Goal: Task Accomplishment & Management: Complete application form

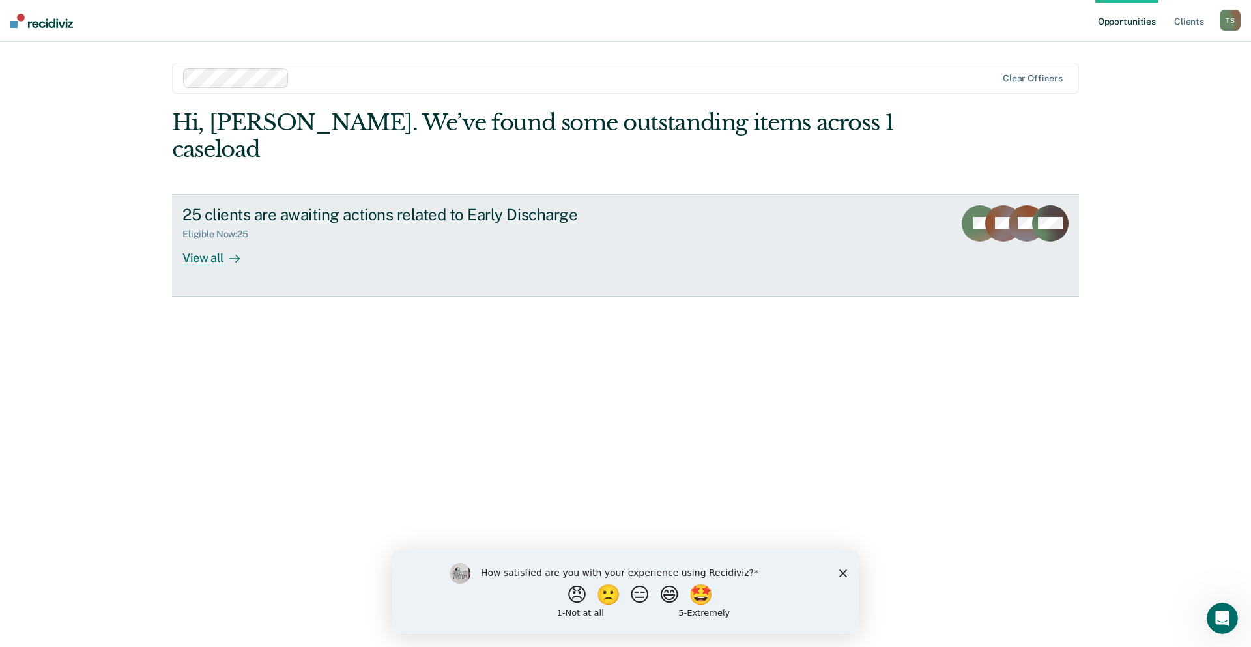
click at [192, 240] on div "View all" at bounding box center [218, 252] width 73 height 25
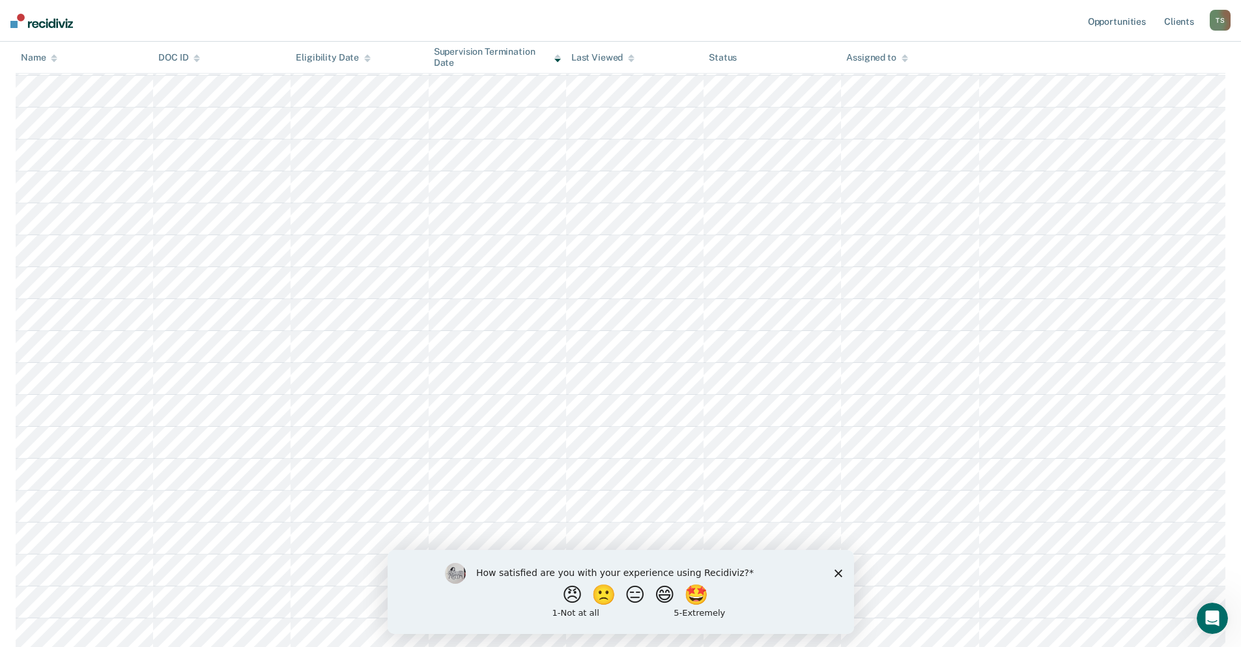
scroll to position [229, 0]
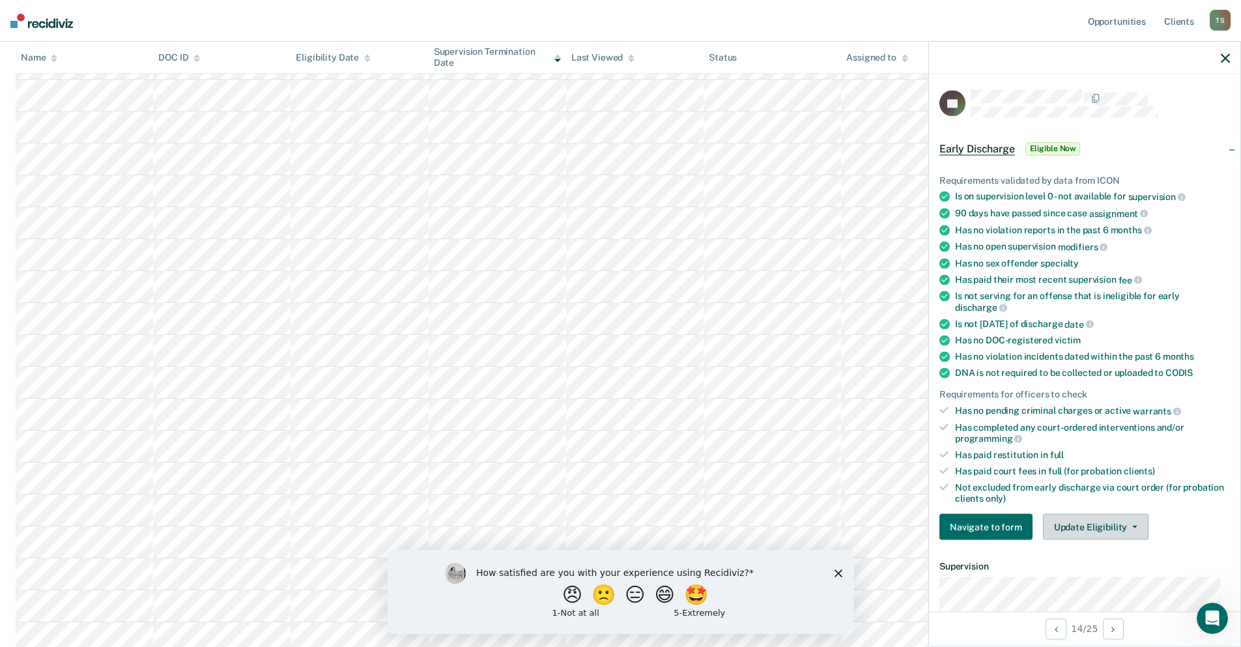
click at [1129, 528] on button "Update Eligibility" at bounding box center [1096, 527] width 106 height 26
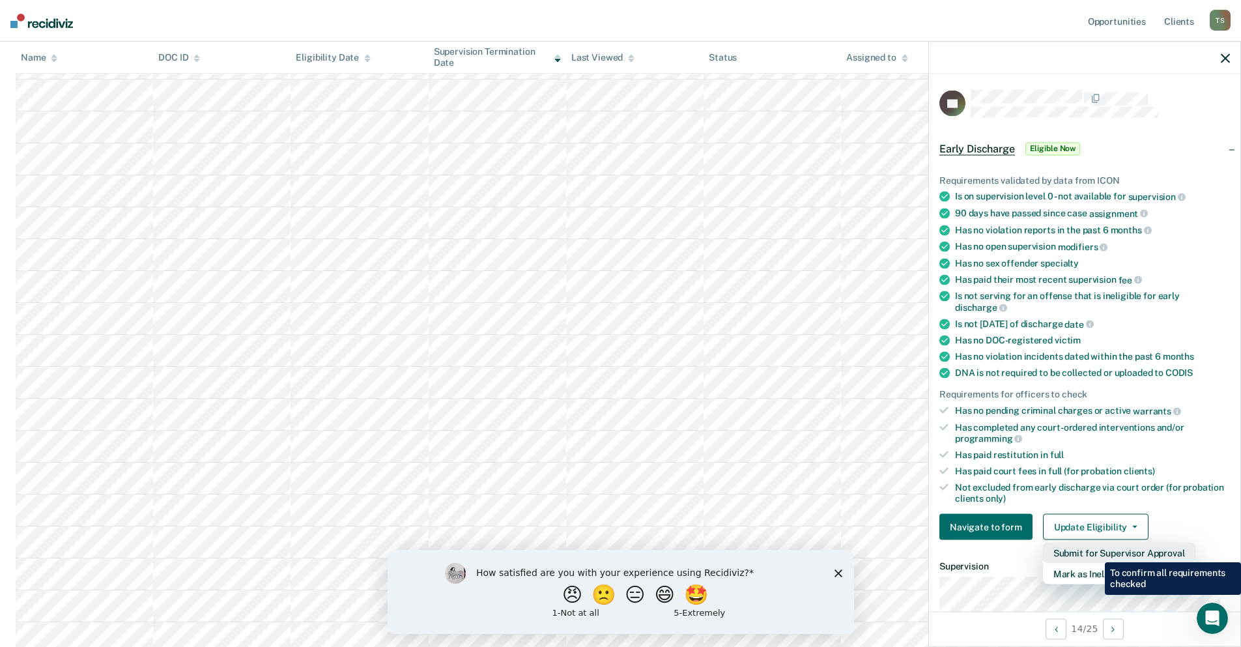
click at [1095, 552] on button "Submit for Supervisor Approval" at bounding box center [1119, 553] width 152 height 21
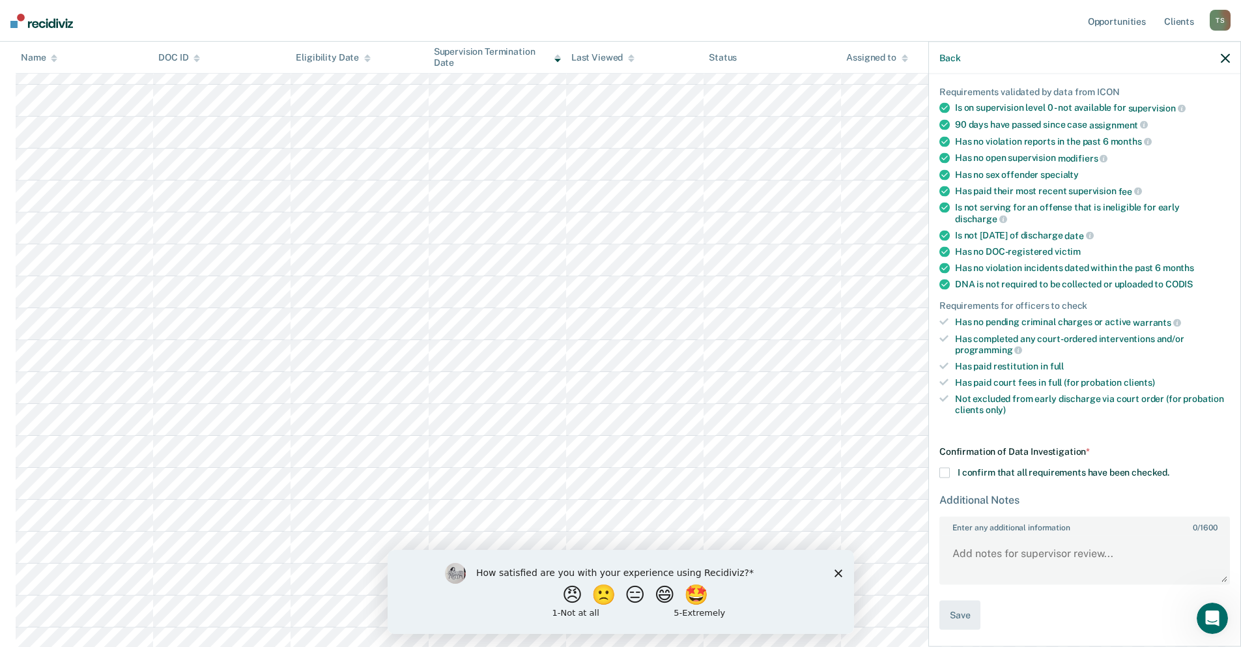
scroll to position [360, 0]
click at [945, 468] on span at bounding box center [944, 473] width 10 height 10
click at [1169, 468] on input "I confirm that all requirements have been checked." at bounding box center [1169, 468] width 0 height 0
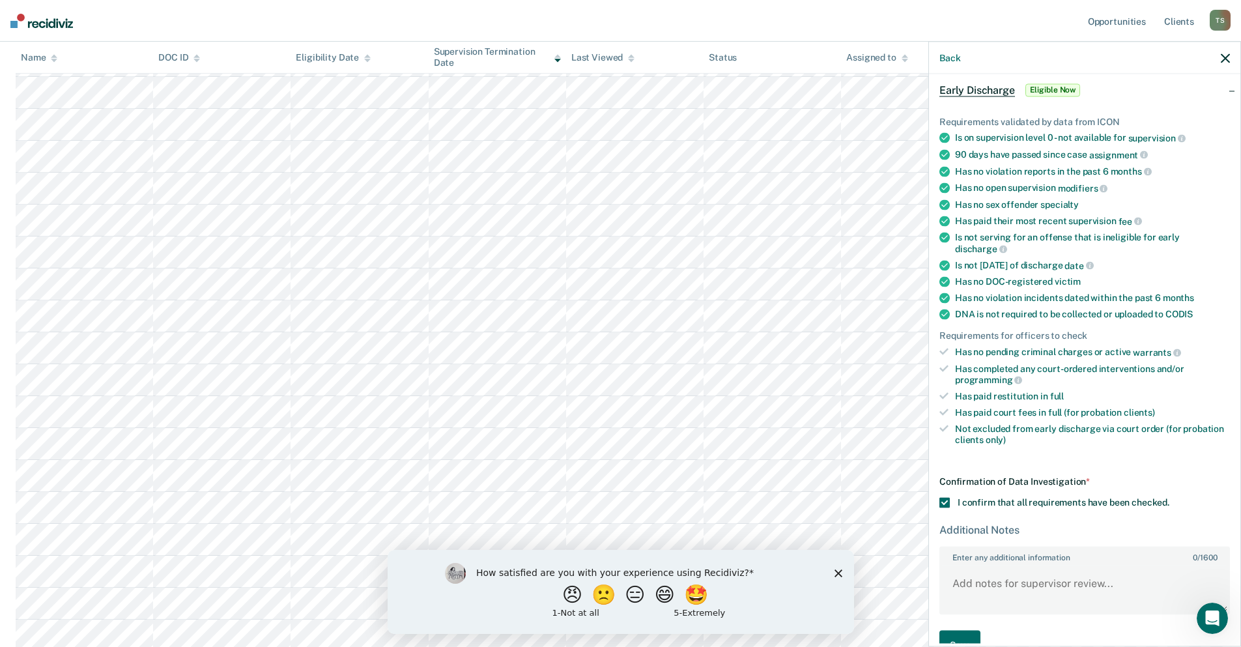
scroll to position [89, 0]
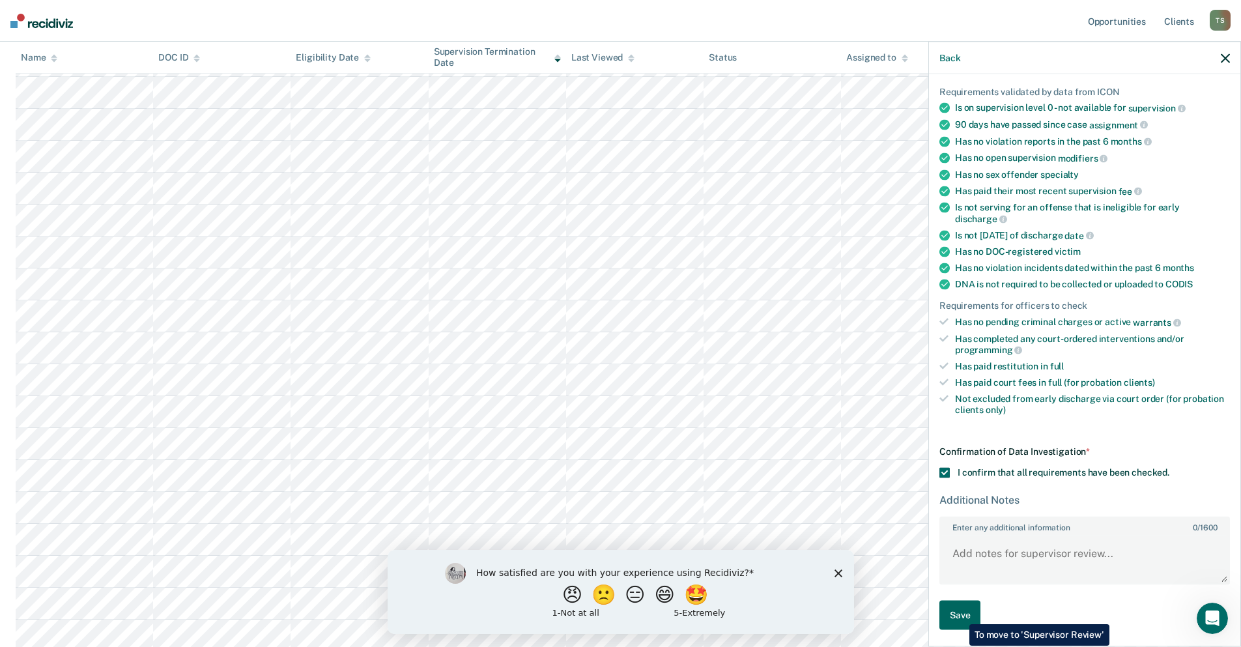
click at [960, 614] on button "Save" at bounding box center [959, 615] width 41 height 29
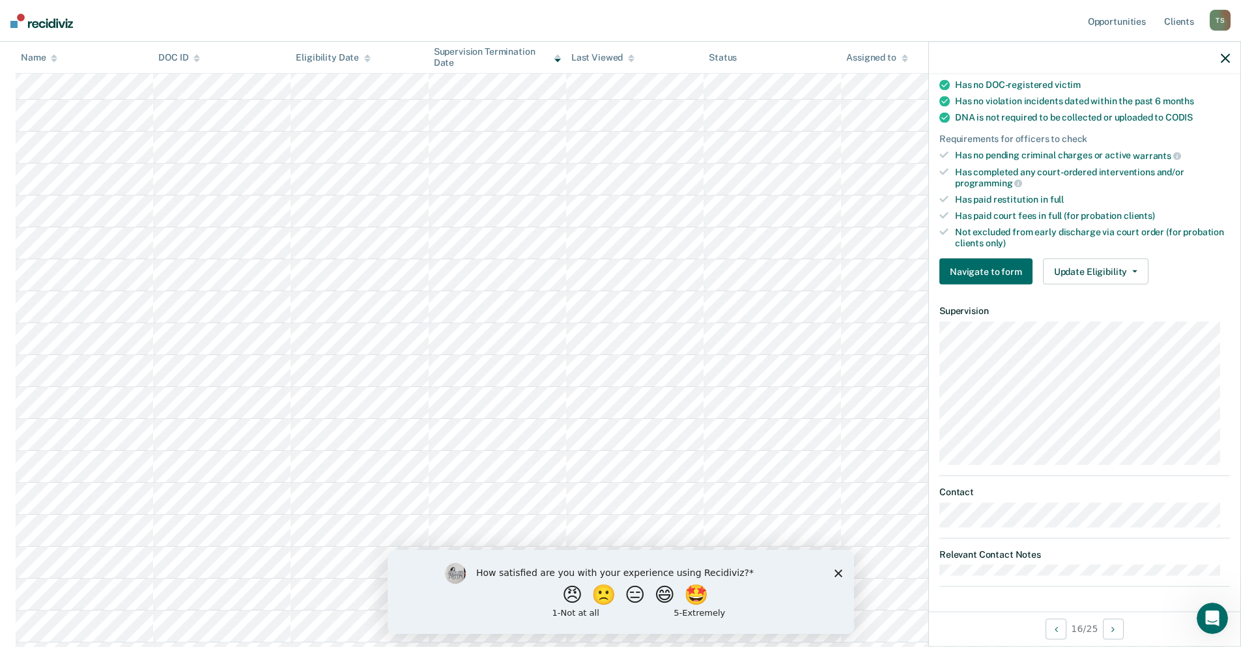
scroll to position [328, 0]
click at [1220, 56] on div at bounding box center [1084, 58] width 311 height 33
click at [1221, 57] on icon "button" at bounding box center [1225, 57] width 9 height 9
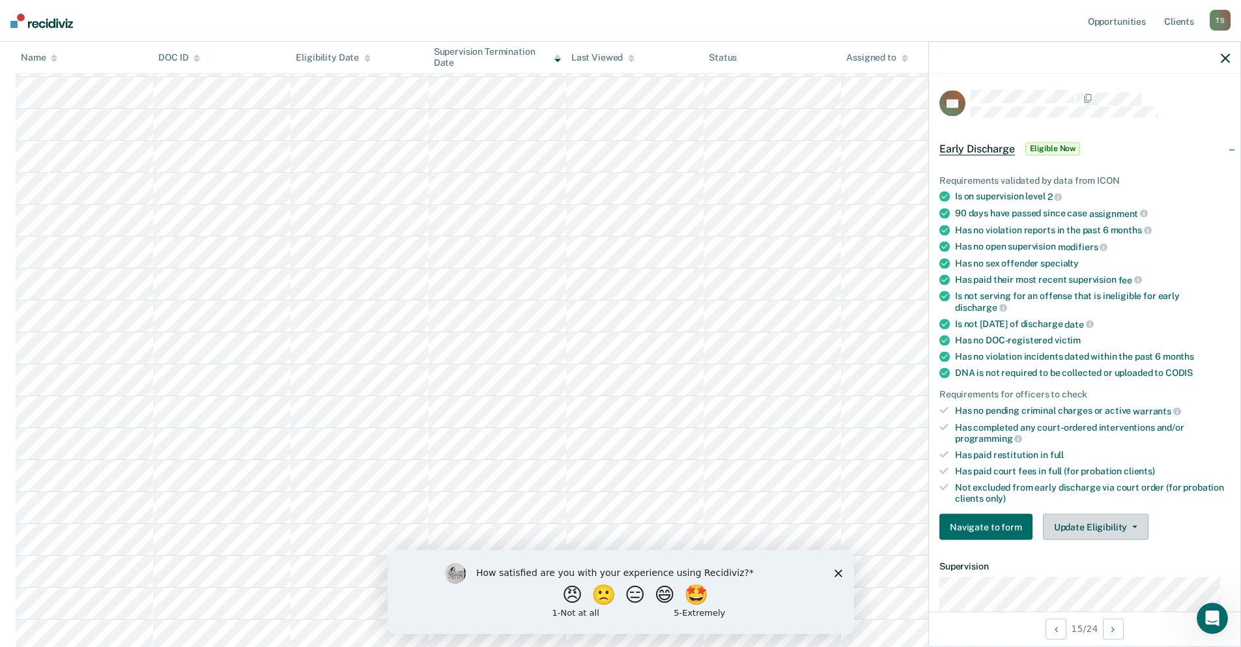
click at [1131, 530] on button "Update Eligibility" at bounding box center [1096, 527] width 106 height 26
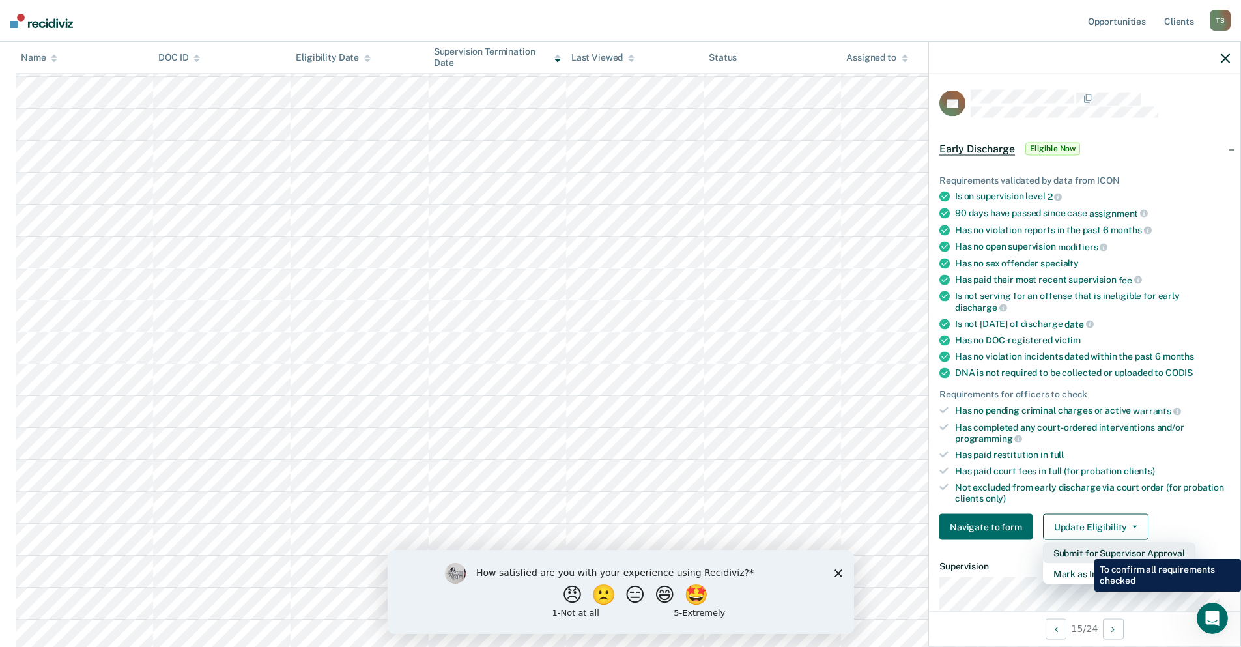
click at [1085, 549] on button "Submit for Supervisor Approval" at bounding box center [1119, 553] width 152 height 21
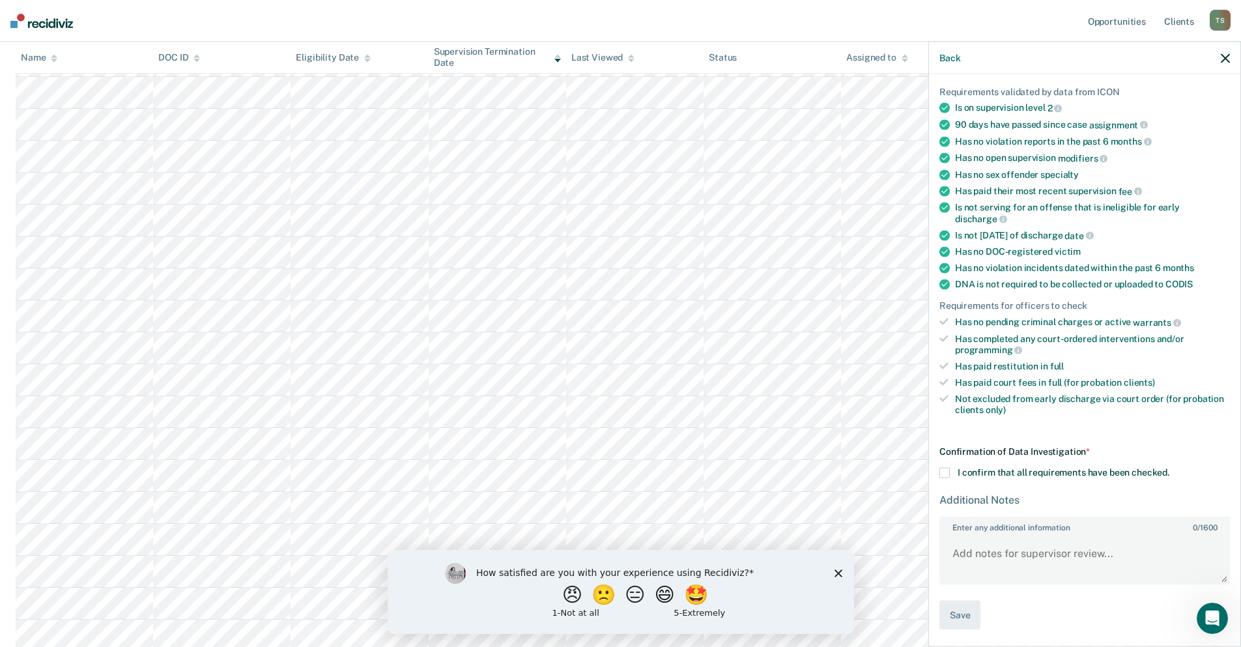
click at [941, 472] on span at bounding box center [944, 473] width 10 height 10
click at [1169, 468] on input "I confirm that all requirements have been checked." at bounding box center [1169, 468] width 0 height 0
click at [961, 614] on button "Save" at bounding box center [959, 615] width 41 height 29
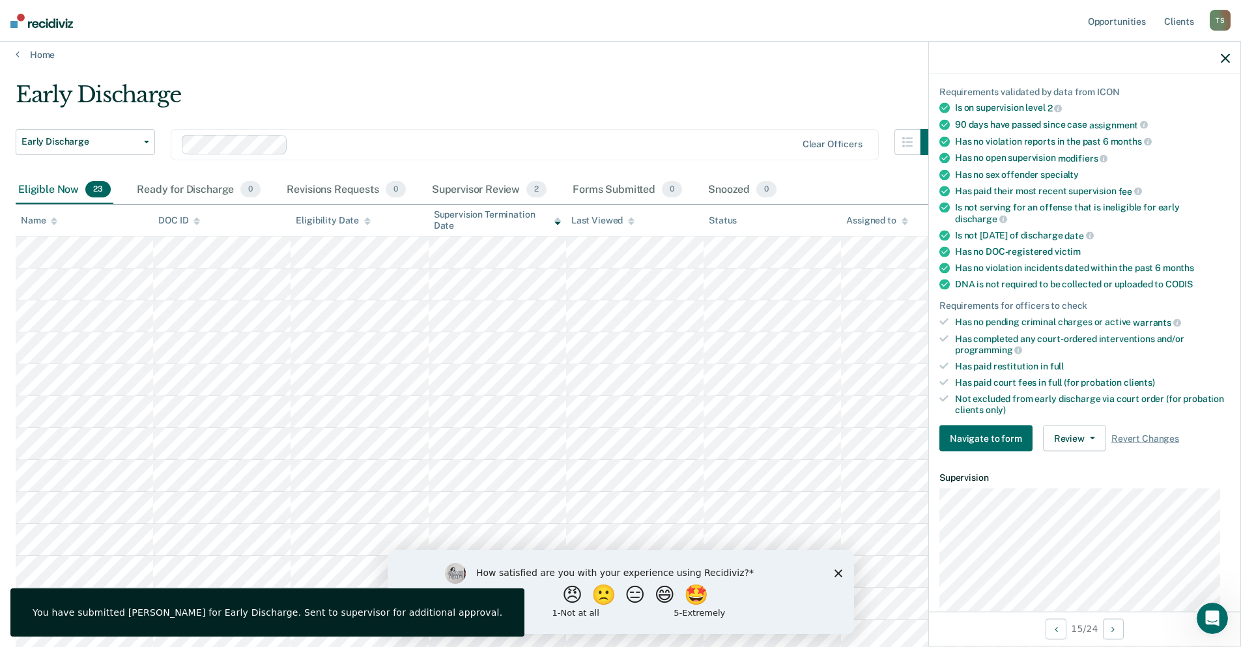
click at [1223, 52] on button "button" at bounding box center [1225, 57] width 9 height 11
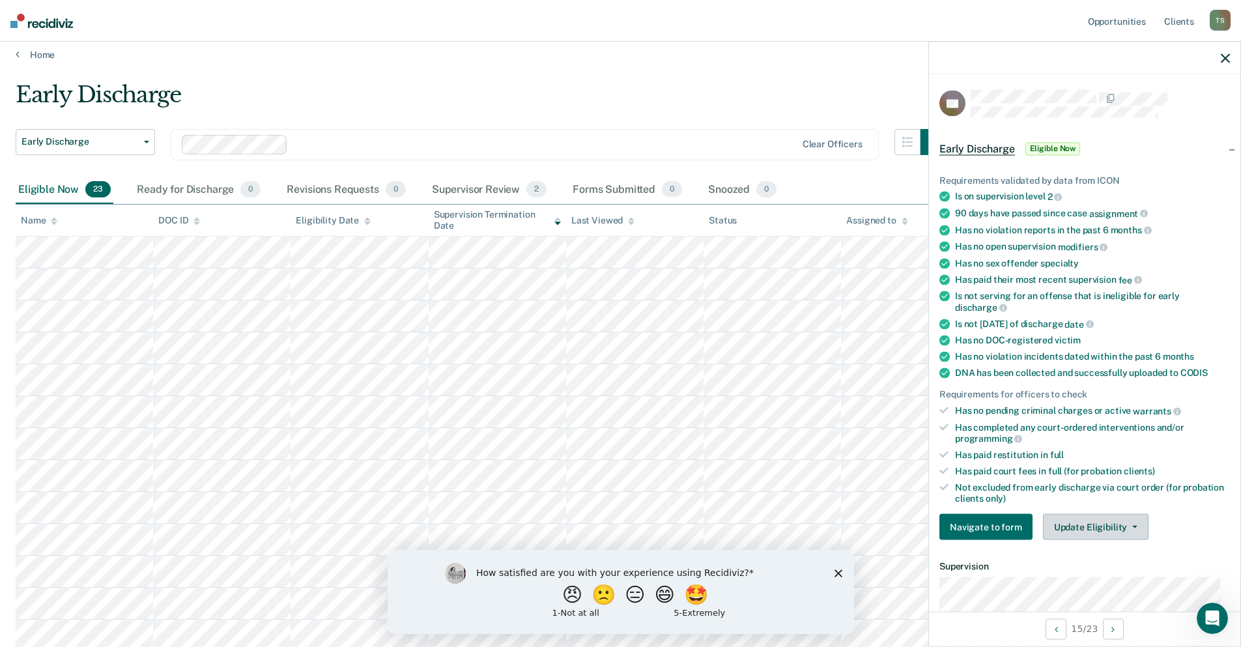
click at [1131, 528] on button "Update Eligibility" at bounding box center [1096, 527] width 106 height 26
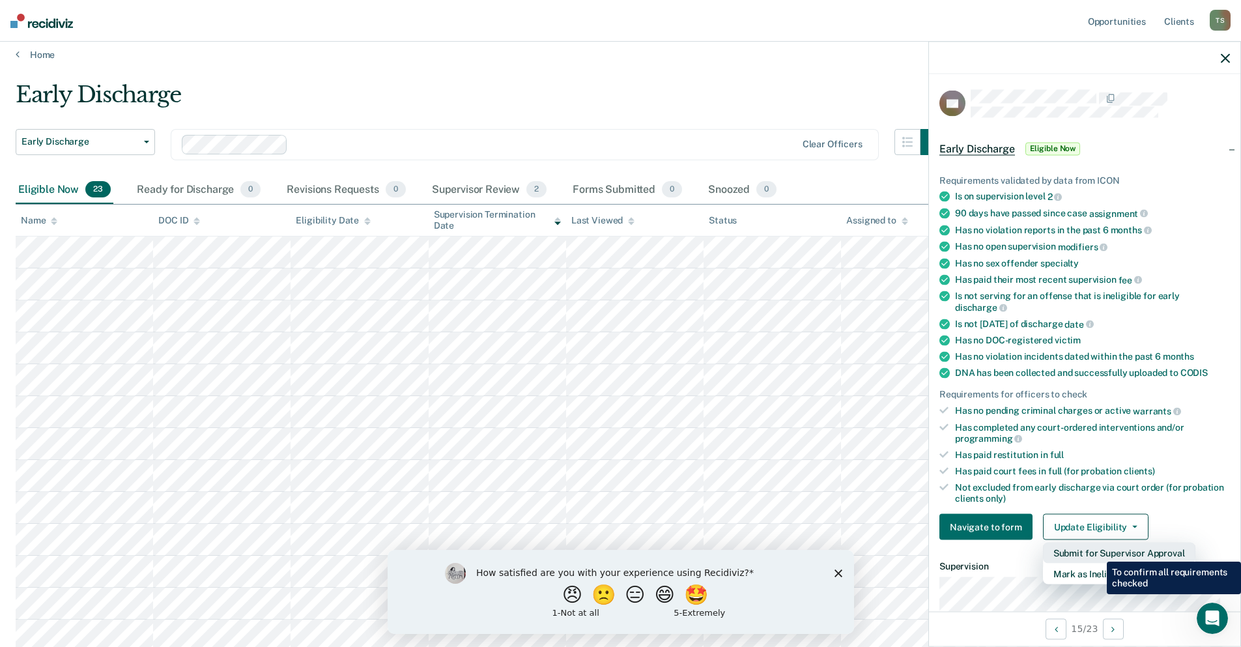
click at [1096, 551] on button "Submit for Supervisor Approval" at bounding box center [1119, 553] width 152 height 21
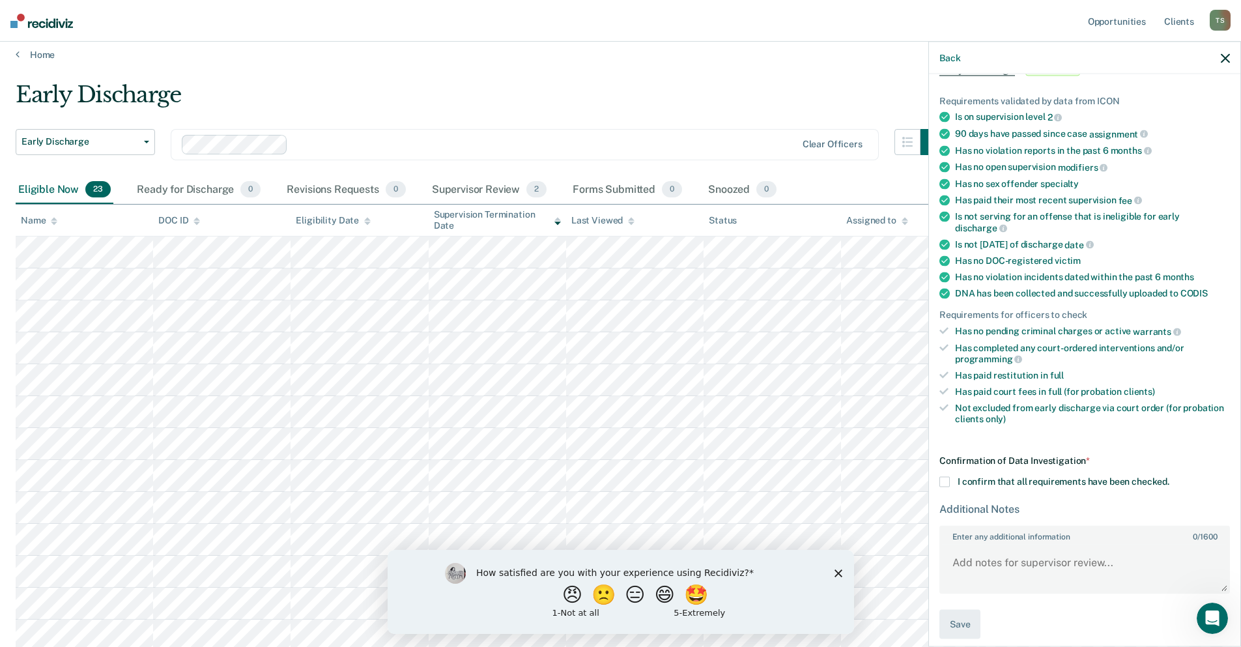
scroll to position [89, 0]
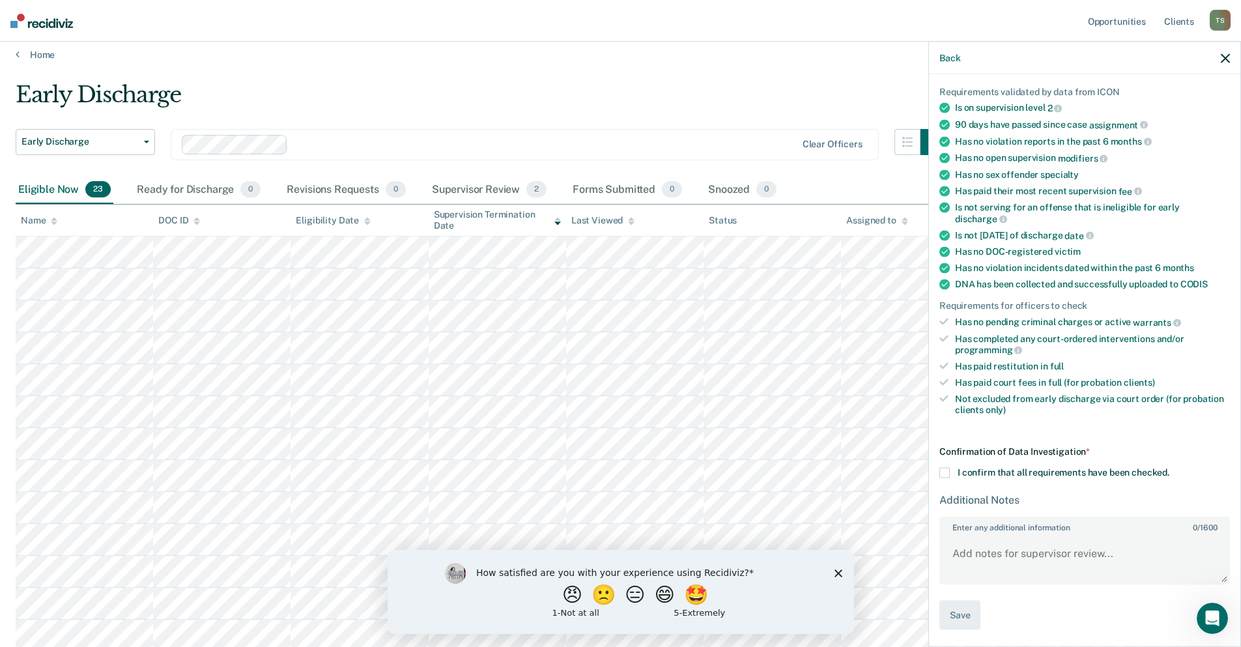
click at [944, 471] on span at bounding box center [944, 473] width 10 height 10
click at [1169, 468] on input "I confirm that all requirements have been checked." at bounding box center [1169, 468] width 0 height 0
click at [959, 612] on button "Save" at bounding box center [959, 615] width 41 height 29
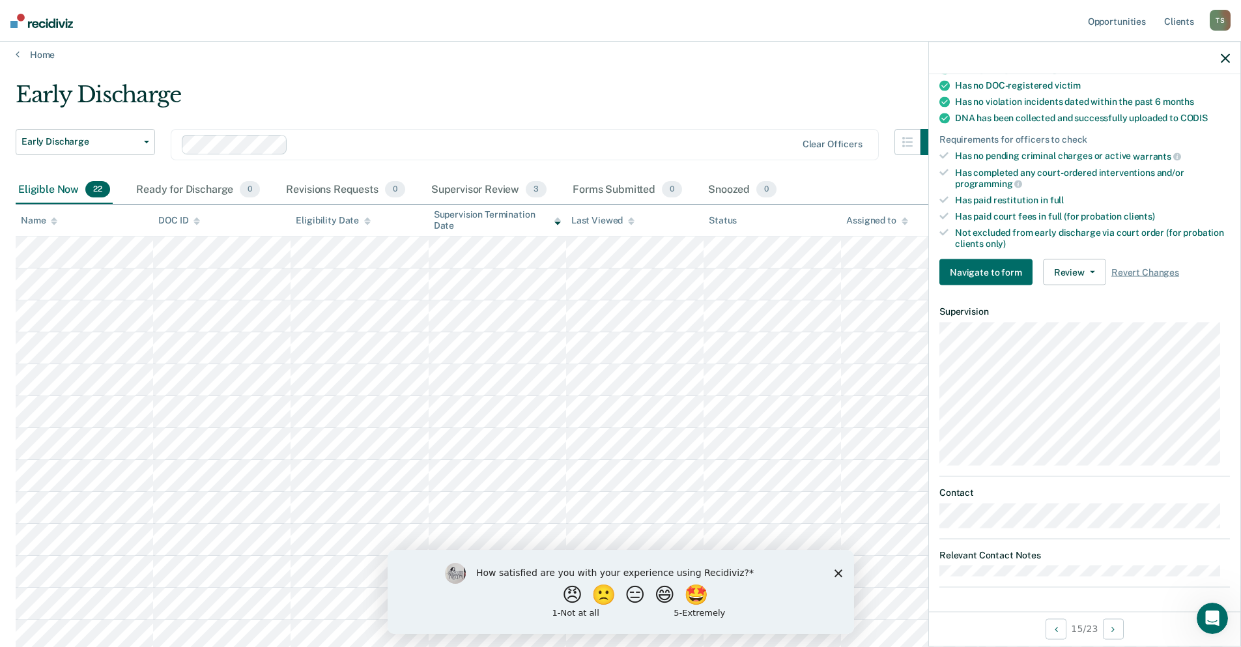
scroll to position [255, 0]
click at [1225, 55] on icon "button" at bounding box center [1225, 57] width 9 height 9
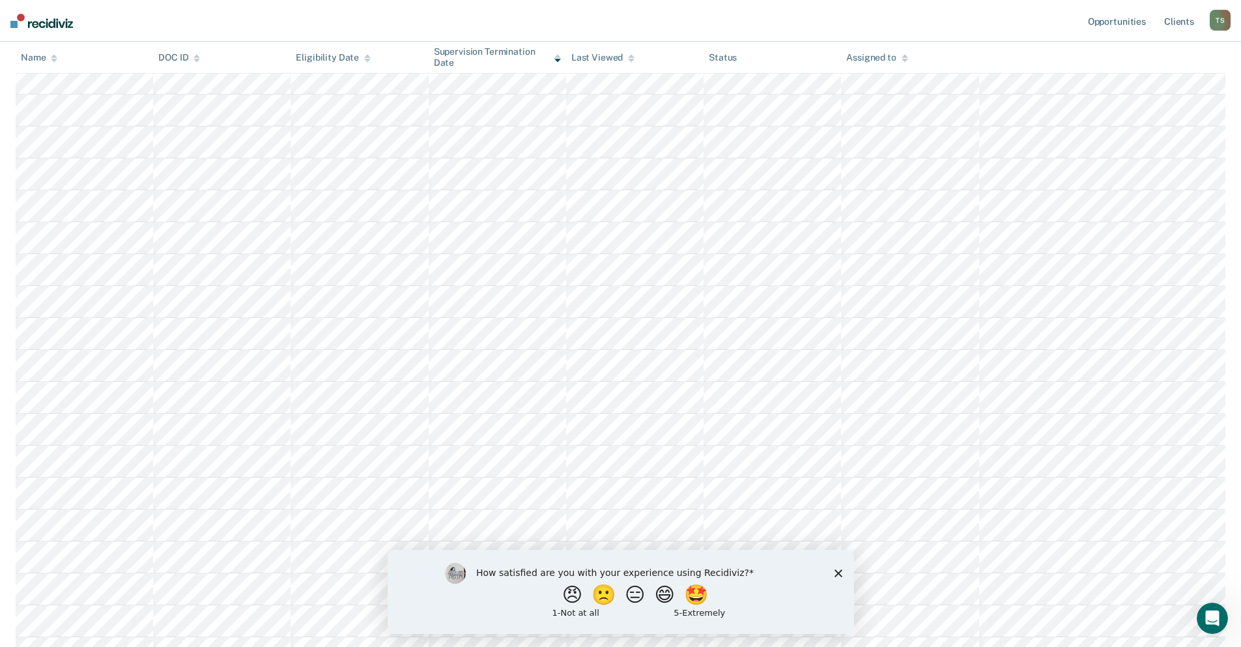
scroll to position [204, 0]
click at [835, 567] on div "How satisfied are you with your experience using Recidiviz? 😠 🙁 😑 😄 🤩 1 - Not a…" at bounding box center [620, 591] width 466 height 84
click at [838, 571] on polygon "Close survey" at bounding box center [838, 573] width 8 height 8
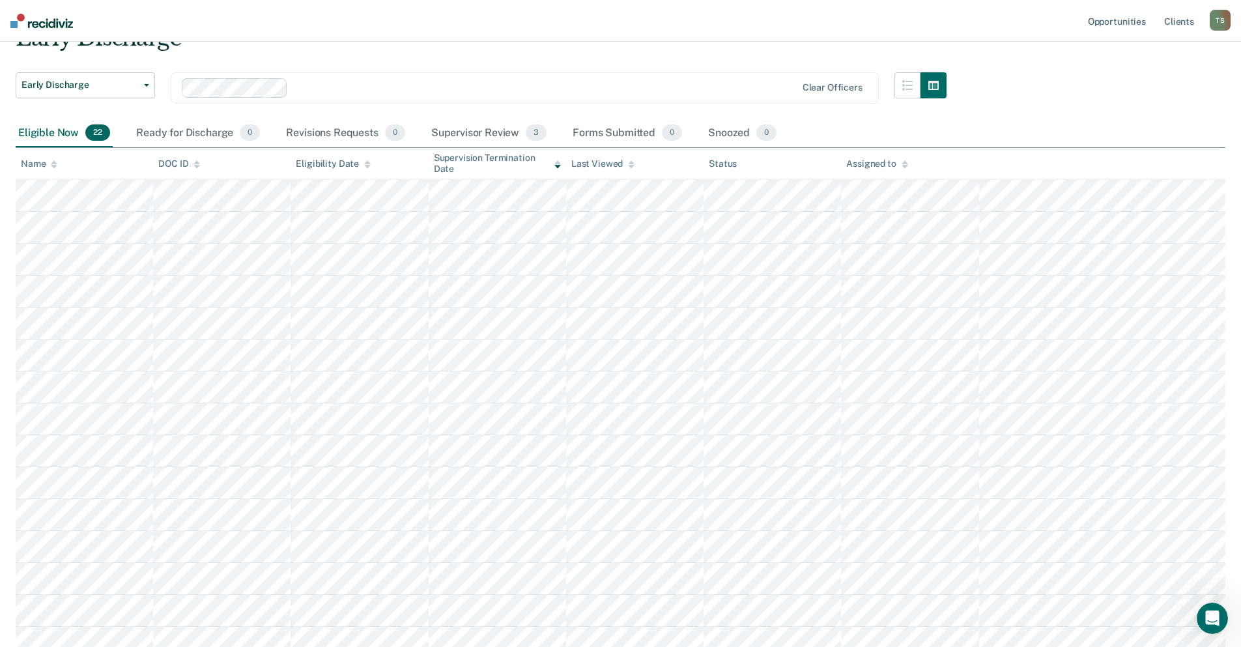
scroll to position [130, 0]
